Goal: Information Seeking & Learning: Check status

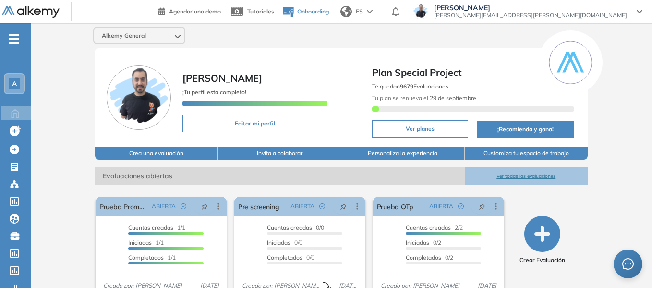
click at [329, 1] on button "Onboarding" at bounding box center [305, 11] width 47 height 21
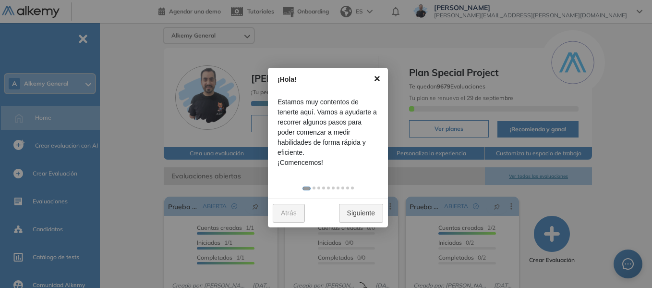
click at [376, 78] on link "×" at bounding box center [377, 79] width 22 height 22
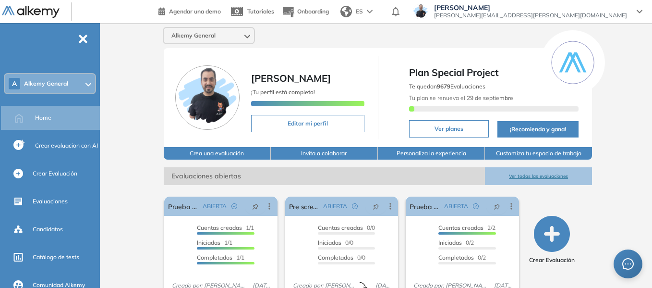
click at [70, 85] on div "A Alkemy General" at bounding box center [50, 83] width 90 height 19
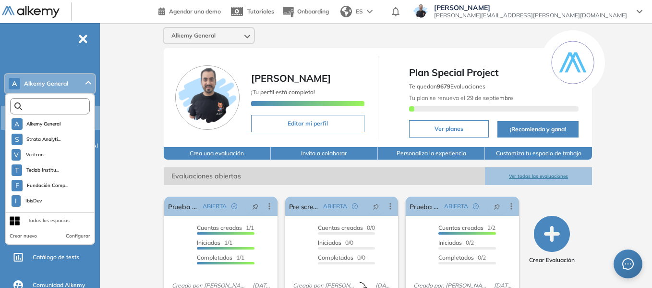
click at [75, 108] on input "text" at bounding box center [52, 106] width 60 height 7
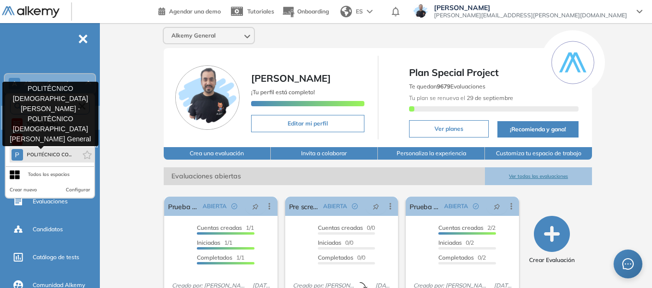
type input "****"
click at [59, 156] on span "POLITÉCNICO CO..." at bounding box center [49, 155] width 45 height 8
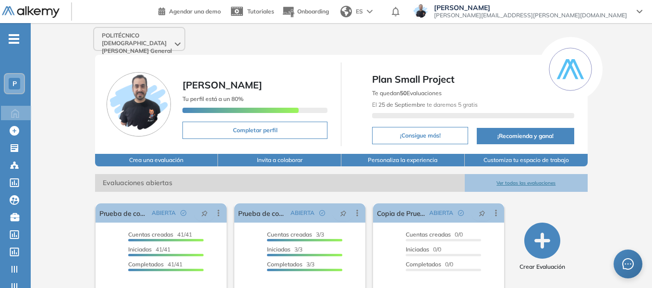
click at [88, 138] on div "POLITÉCNICO [DEMOGRAPHIC_DATA] [PERSON_NAME] General [PERSON_NAME] Tu perfil es…" at bounding box center [342, 239] width 622 height 432
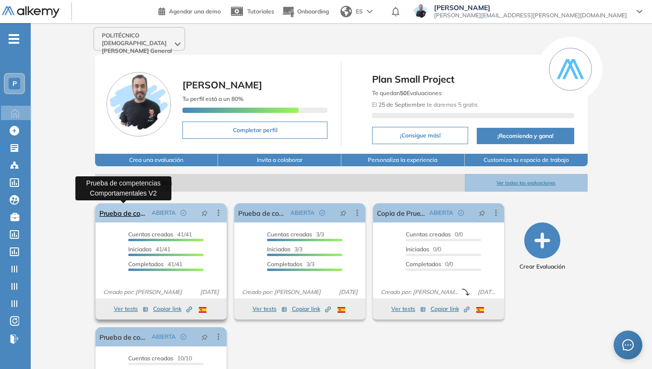
click at [126, 218] on link "Prueba de competencias Comportamentales V2" at bounding box center [123, 212] width 49 height 19
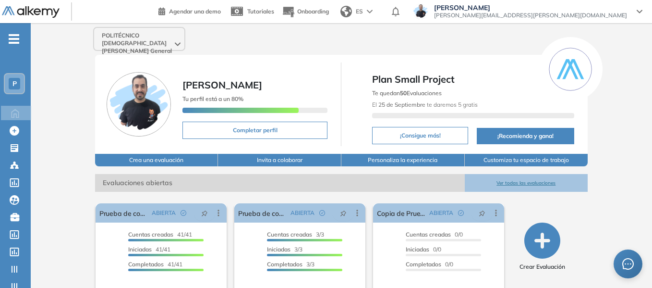
click at [13, 84] on span "P" at bounding box center [14, 84] width 4 height 8
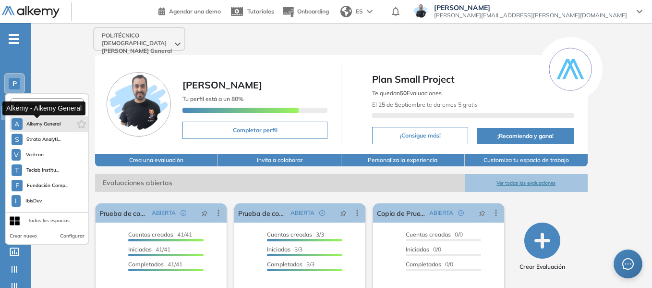
click at [40, 122] on span "Alkemy General" at bounding box center [43, 124] width 35 height 8
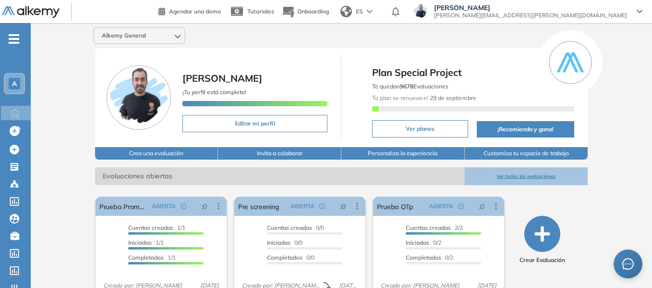
click at [13, 40] on span "-" at bounding box center [14, 38] width 11 height 8
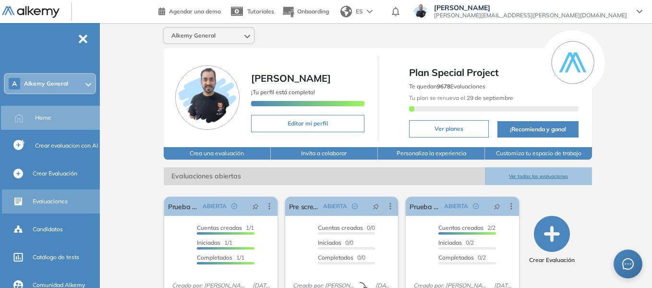
click at [57, 201] on span "Evaluaciones" at bounding box center [50, 201] width 35 height 9
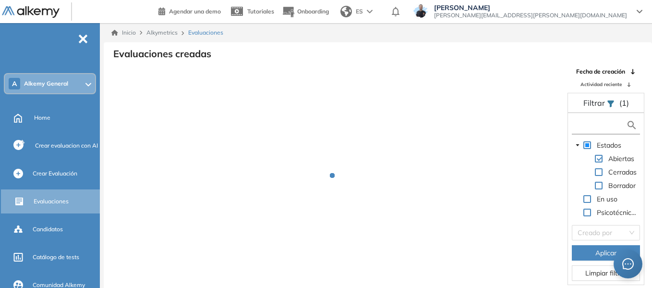
click at [609, 129] on input "text" at bounding box center [600, 125] width 52 height 10
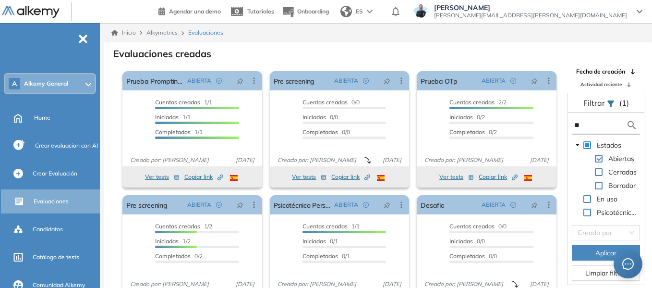
type input "**"
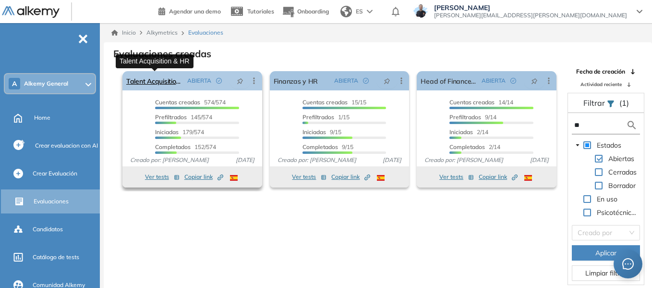
click at [163, 79] on link "Talent Acquisition & HR" at bounding box center [154, 80] width 57 height 19
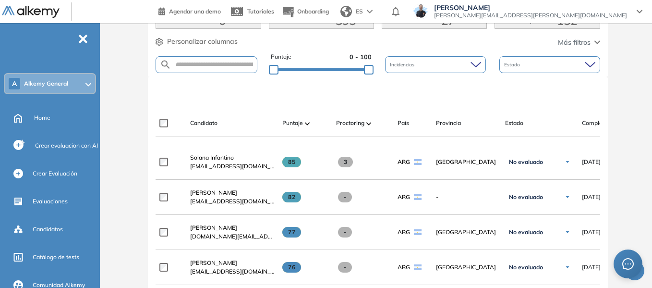
scroll to position [168, 0]
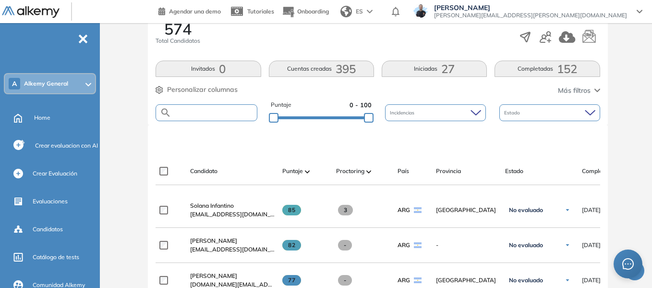
click at [224, 111] on input "text" at bounding box center [213, 112] width 85 height 7
type input "********"
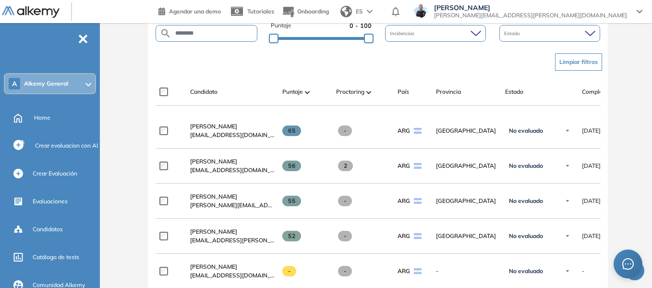
scroll to position [312, 0]
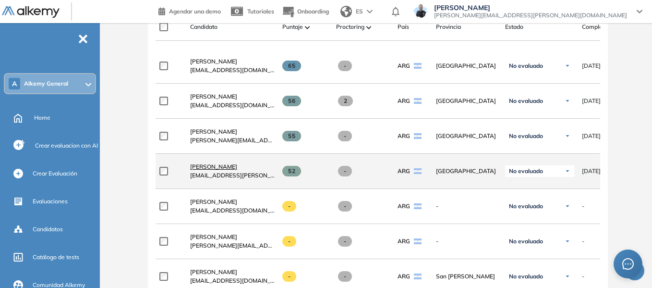
click at [214, 170] on span "Victoria Pérez" at bounding box center [213, 166] width 47 height 7
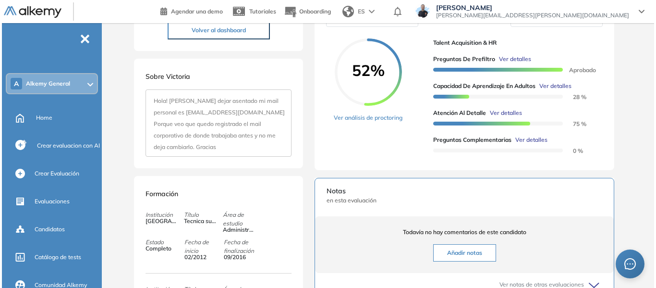
scroll to position [192, 0]
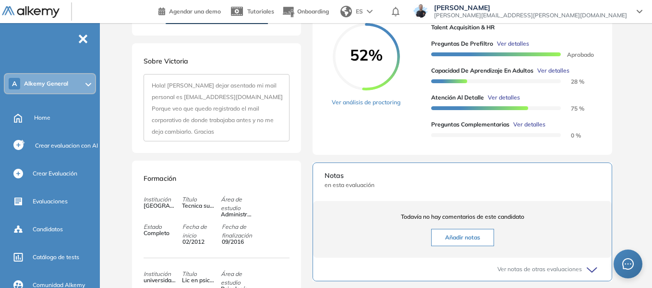
click at [560, 75] on span "Ver detalles" at bounding box center [553, 70] width 32 height 9
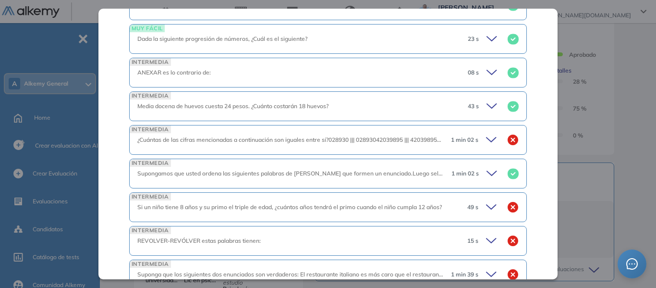
scroll to position [1009, 0]
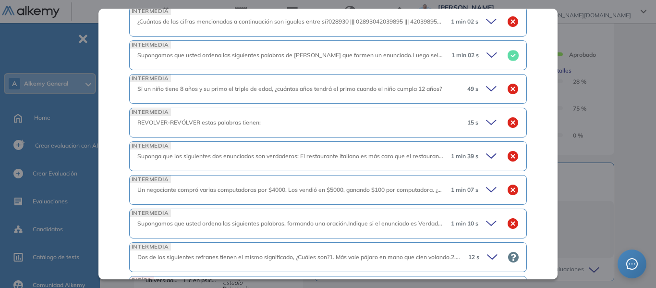
click at [487, 123] on icon at bounding box center [492, 122] width 10 height 4
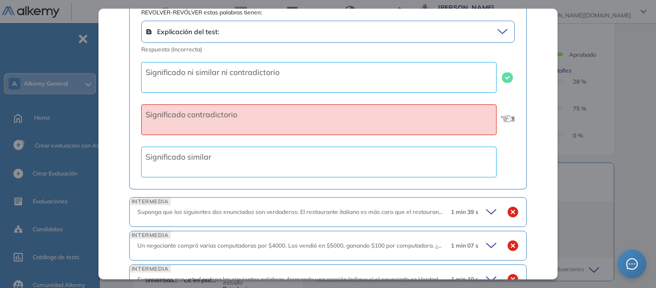
scroll to position [1201, 0]
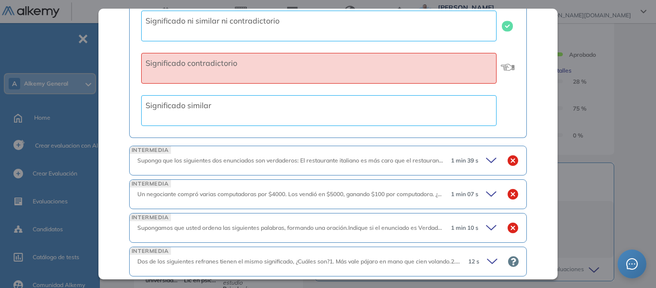
click at [486, 160] on icon at bounding box center [492, 160] width 13 height 13
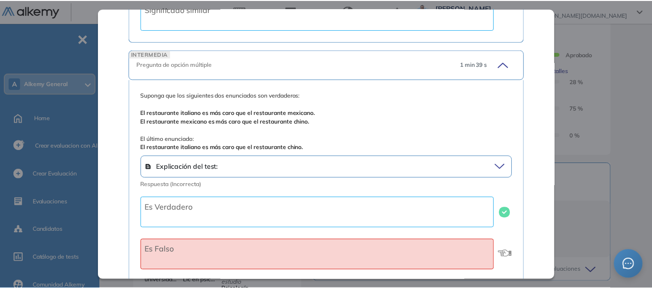
scroll to position [1345, 0]
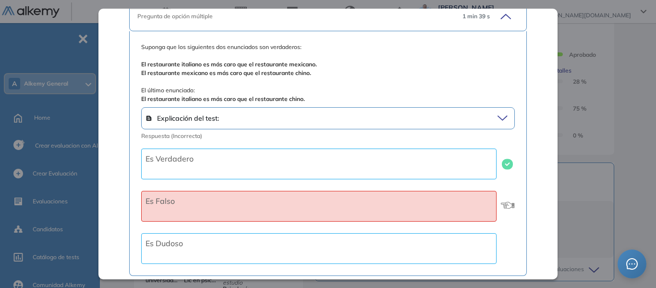
click at [623, 90] on div "Capacidad de Aprendizaje en Adultos Capacidad de Pensamiento Integrador Idiomas…" at bounding box center [380, 211] width 500 height 723
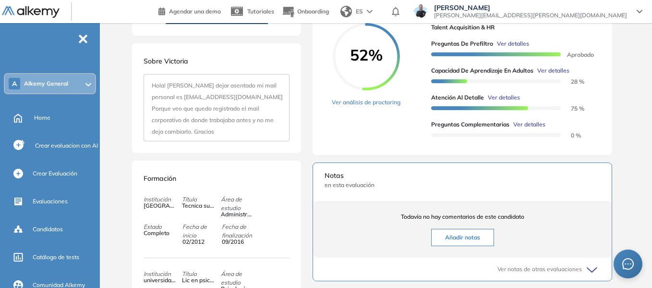
scroll to position [0, 0]
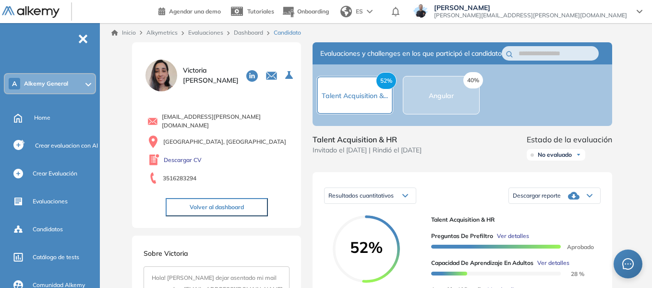
click at [131, 32] on link "Inicio" at bounding box center [123, 32] width 24 height 9
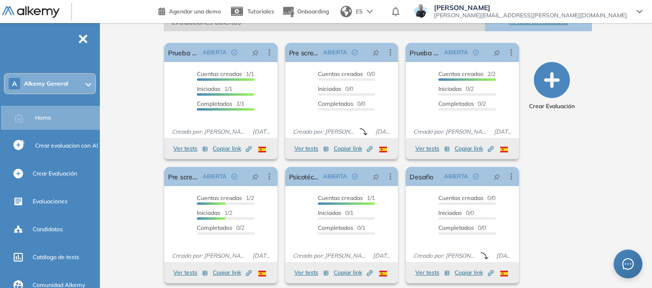
scroll to position [160, 0]
